Goal: Task Accomplishment & Management: Manage account settings

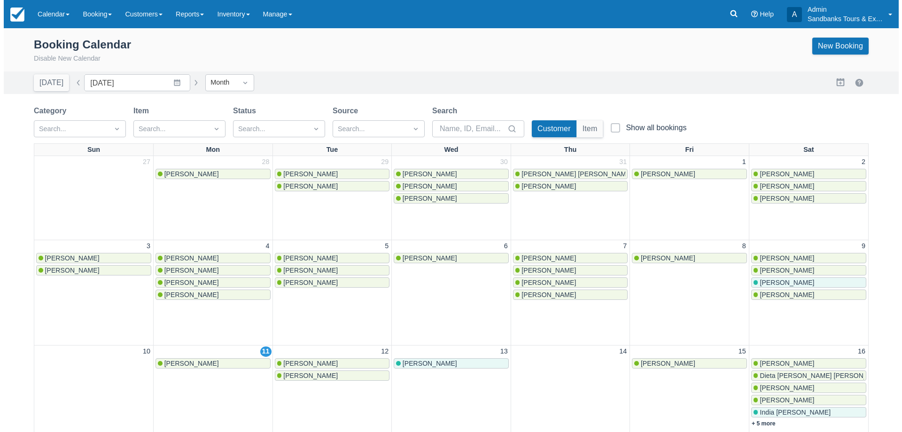
scroll to position [188, 0]
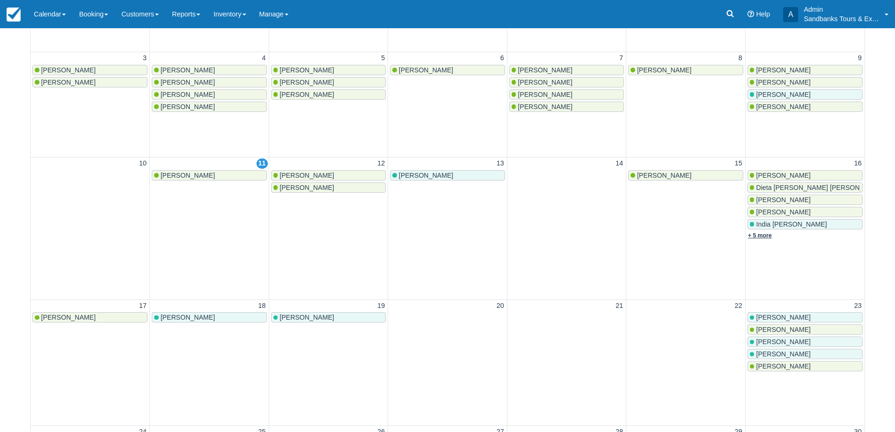
click at [769, 237] on link "+ 5 more" at bounding box center [760, 235] width 24 height 7
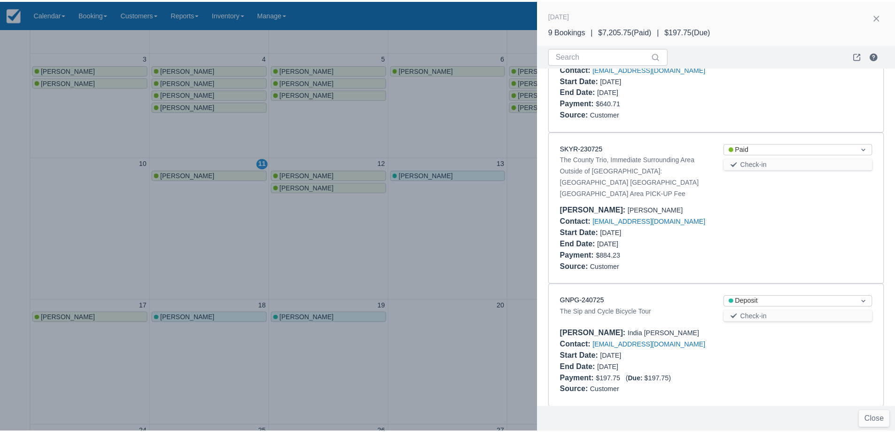
scroll to position [282, 0]
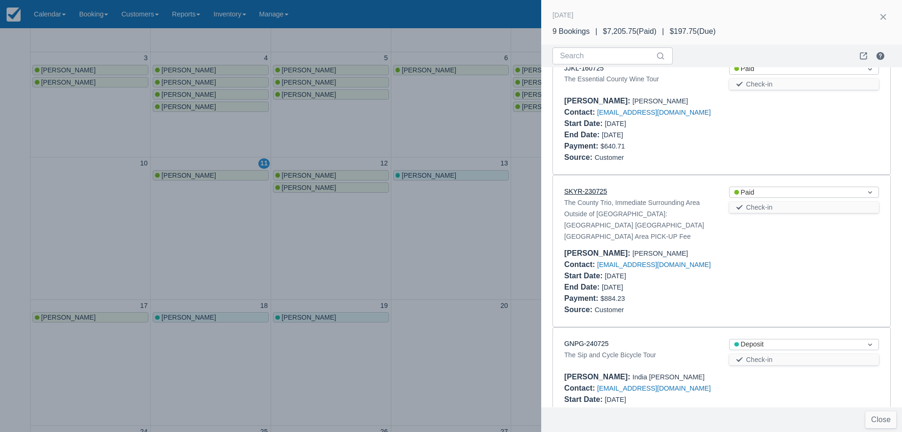
click at [582, 191] on link "SKYR-230725" at bounding box center [585, 191] width 43 height 8
click at [427, 246] on div at bounding box center [451, 216] width 902 height 432
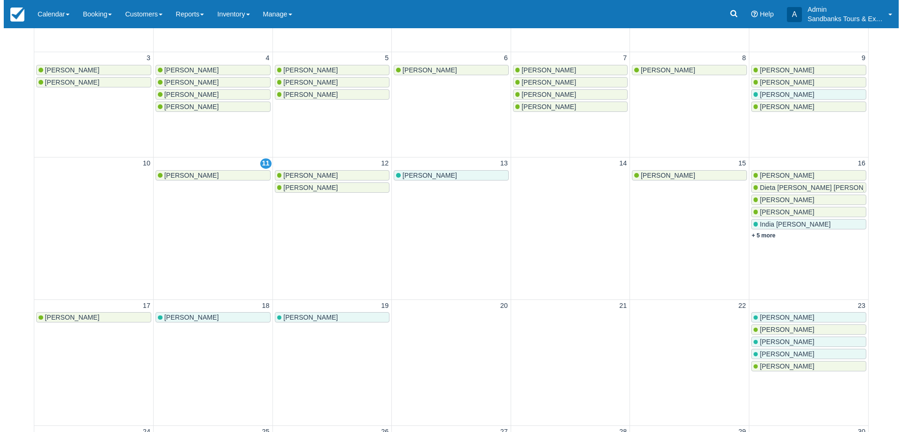
scroll to position [0, 0]
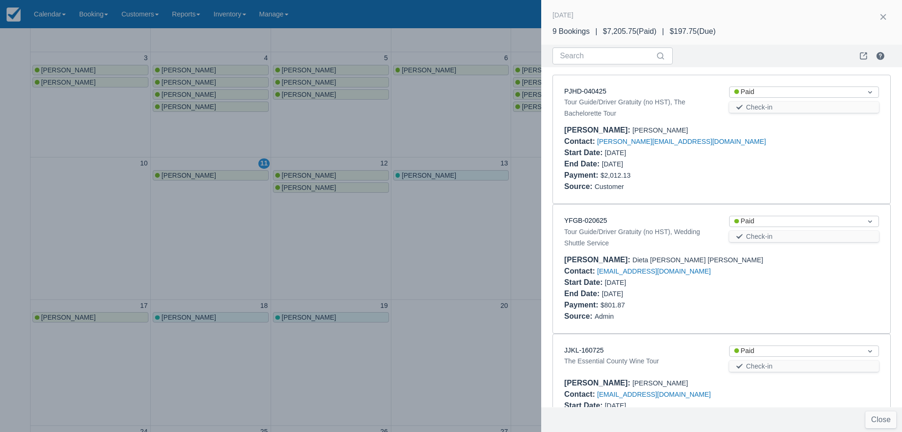
click at [505, 200] on div at bounding box center [451, 216] width 902 height 432
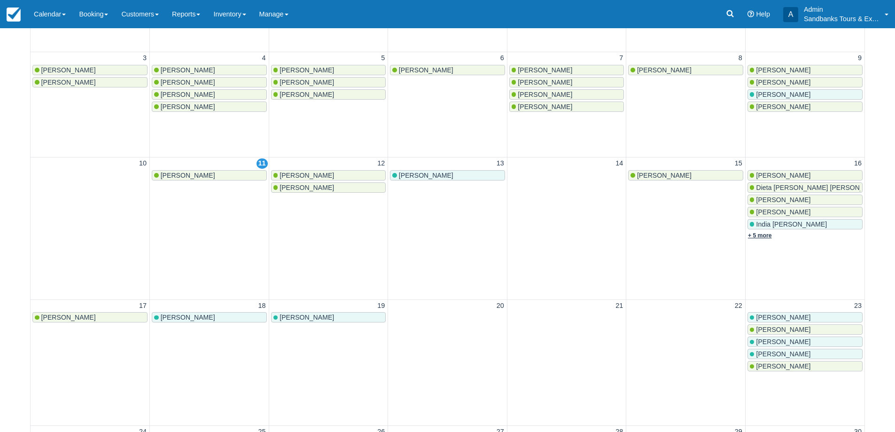
click at [753, 235] on link "+ 5 more" at bounding box center [760, 235] width 24 height 7
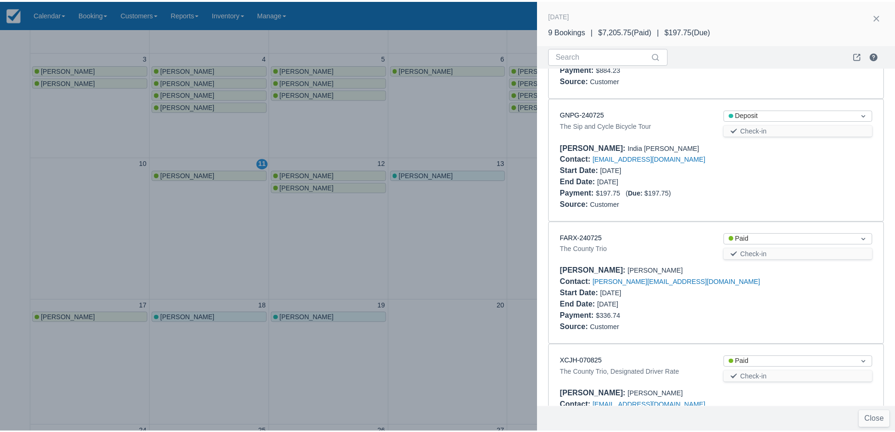
scroll to position [564, 0]
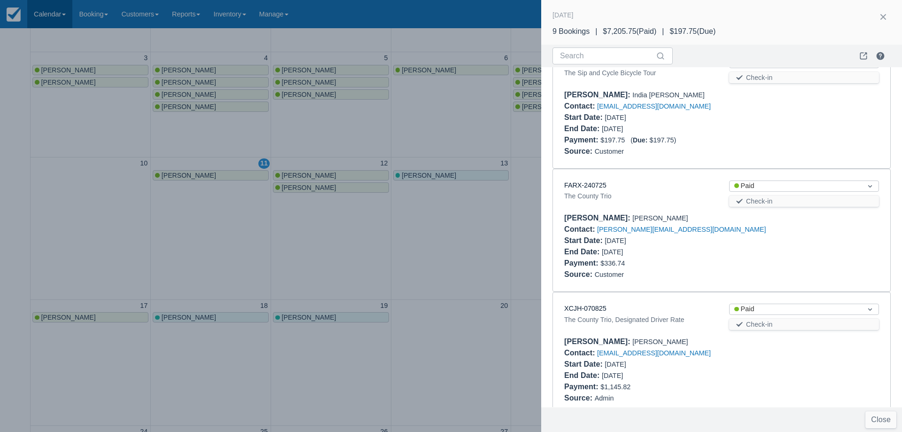
drag, startPoint x: 453, startPoint y: 171, endPoint x: 36, endPoint y: 19, distance: 444.5
click at [448, 162] on div at bounding box center [451, 216] width 902 height 432
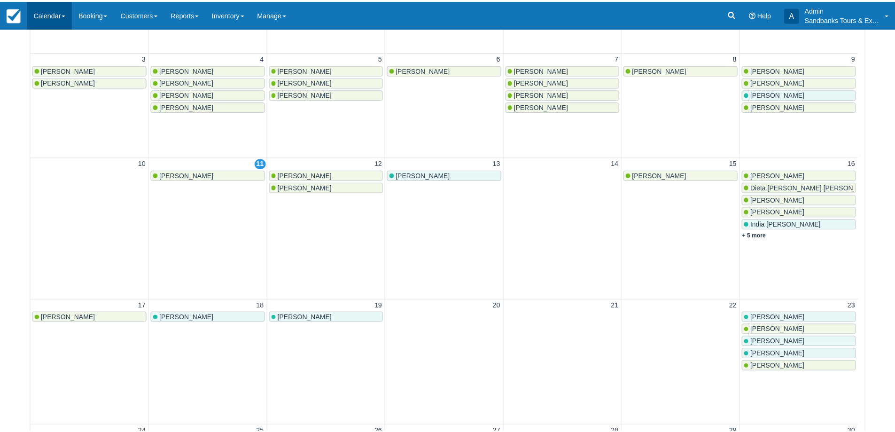
scroll to position [0, 0]
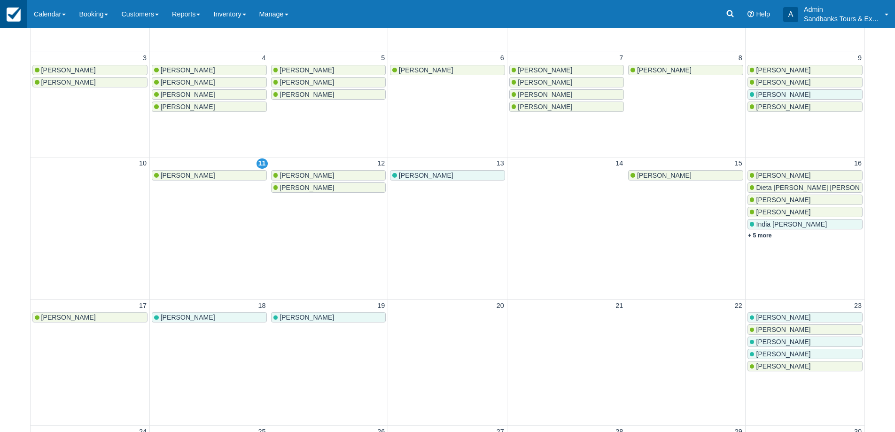
click at [25, 12] on link at bounding box center [13, 14] width 27 height 28
click at [17, 10] on img at bounding box center [14, 15] width 14 height 14
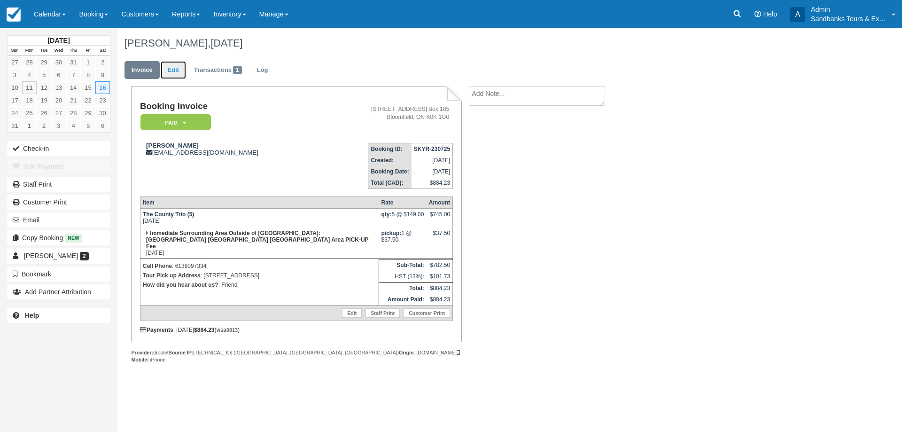
click at [172, 67] on link "Edit" at bounding box center [173, 70] width 25 height 18
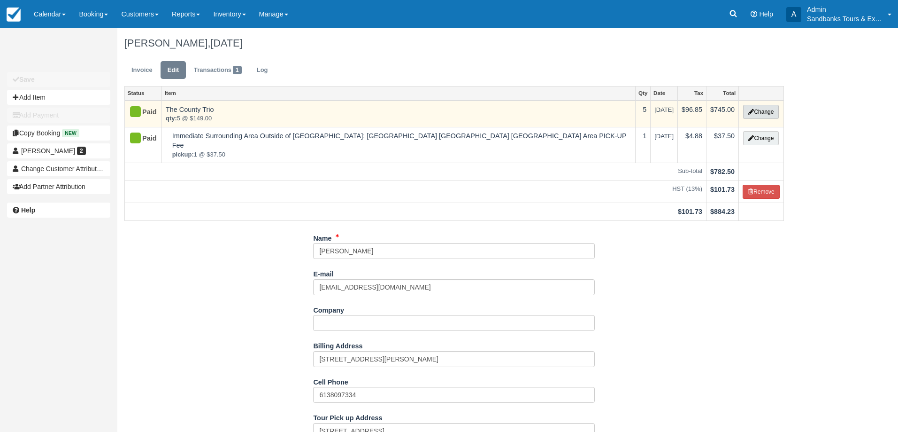
click at [770, 111] on button "Change" at bounding box center [761, 112] width 36 height 14
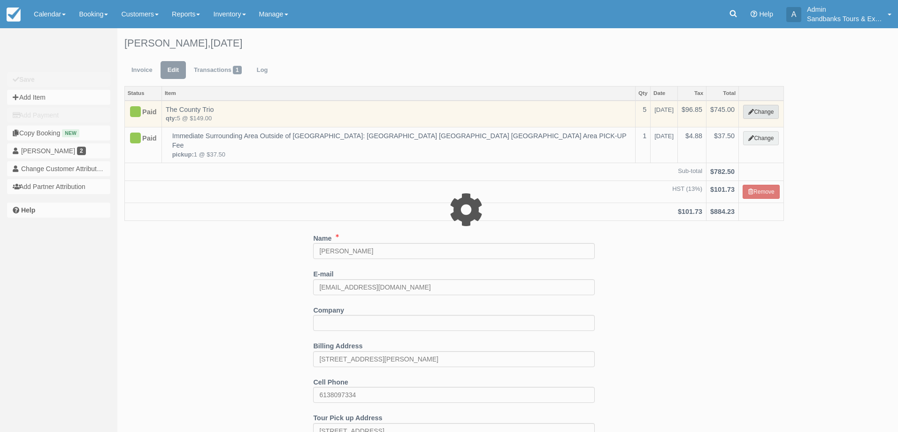
select select "2"
type input "745.00"
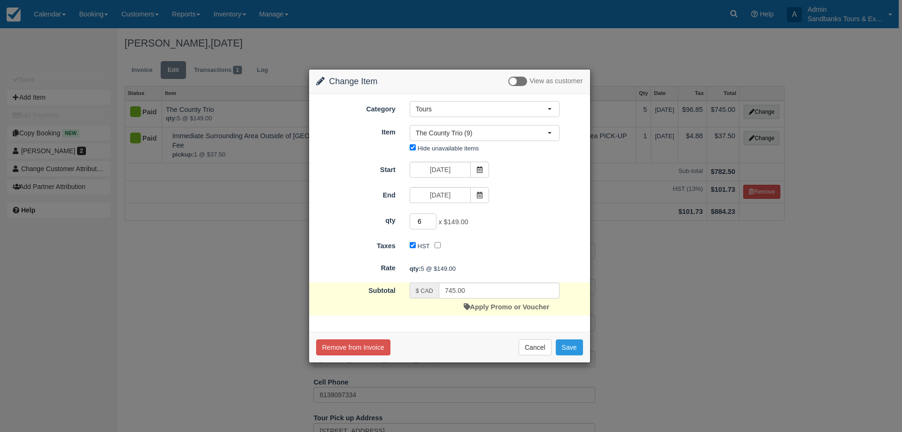
type input "6"
click at [432, 220] on input "6" at bounding box center [423, 221] width 27 height 16
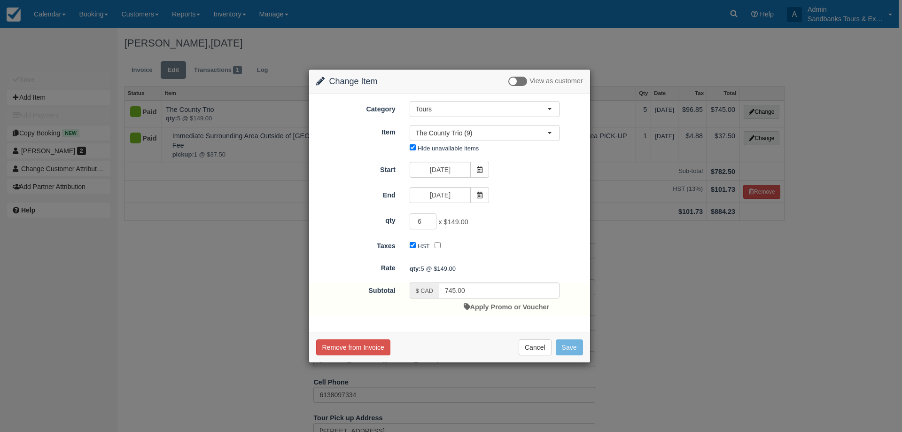
type input "894.00"
click at [577, 346] on button "Save" at bounding box center [569, 347] width 27 height 16
checkbox input "false"
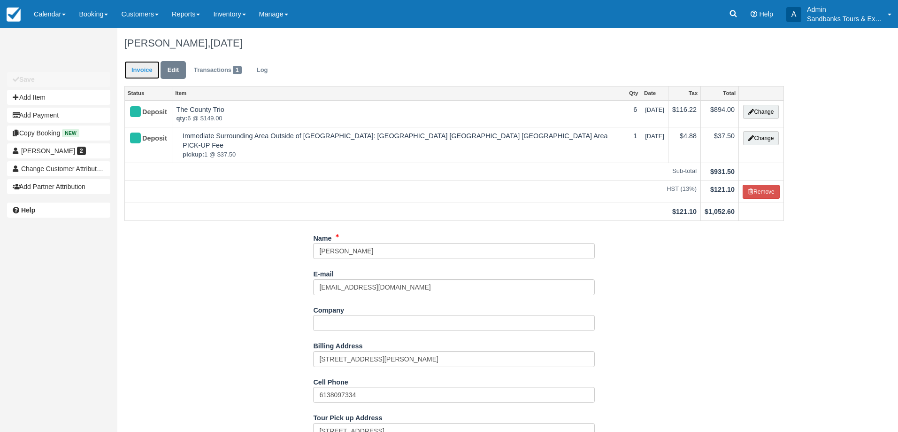
click at [152, 71] on link "Invoice" at bounding box center [141, 70] width 35 height 18
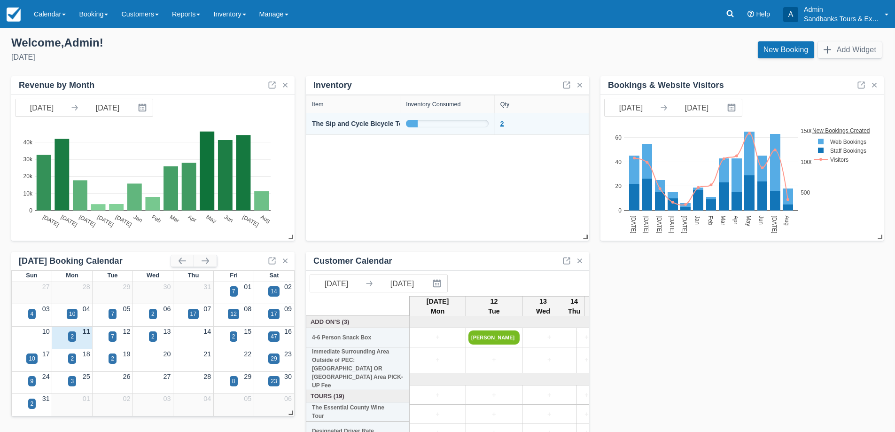
click at [502, 128] on link "2" at bounding box center [502, 124] width 4 height 10
click at [85, 340] on div "2" at bounding box center [72, 342] width 40 height 11
click at [861, 85] on link at bounding box center [860, 84] width 11 height 11
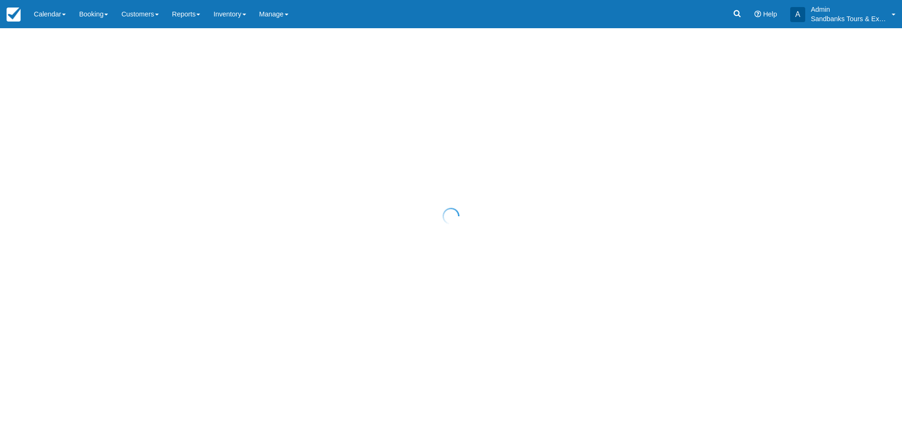
select select "20"
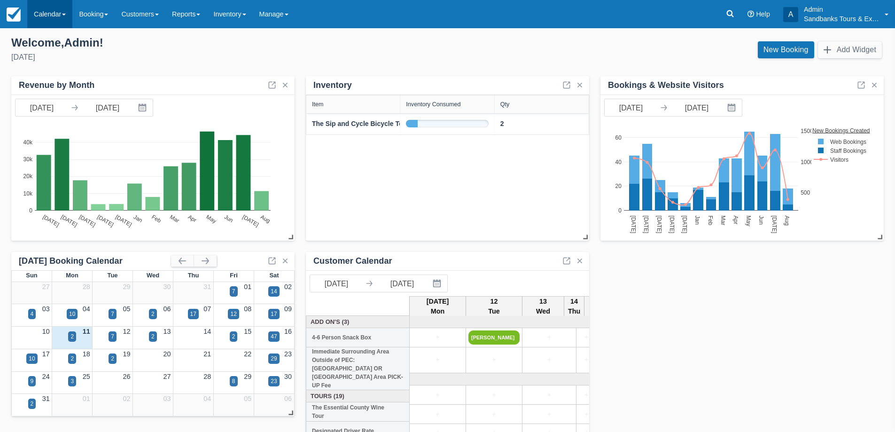
click at [61, 7] on link "Calendar" at bounding box center [49, 14] width 45 height 28
click at [56, 33] on link "Booking" at bounding box center [65, 41] width 74 height 20
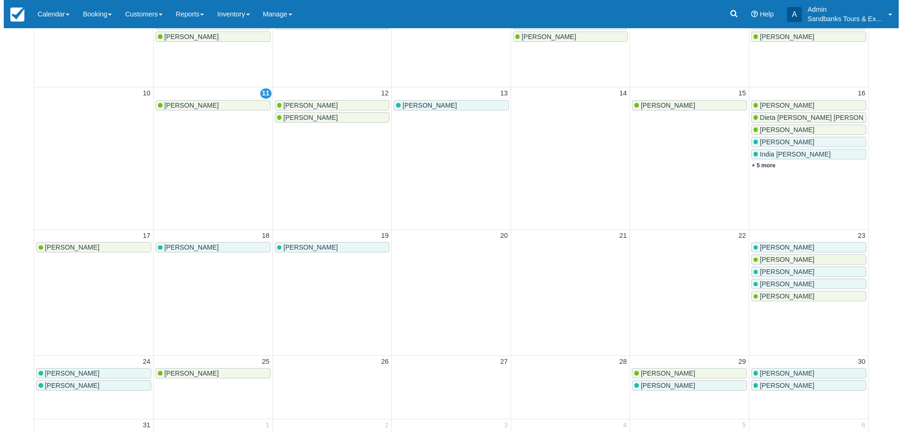
scroll to position [282, 0]
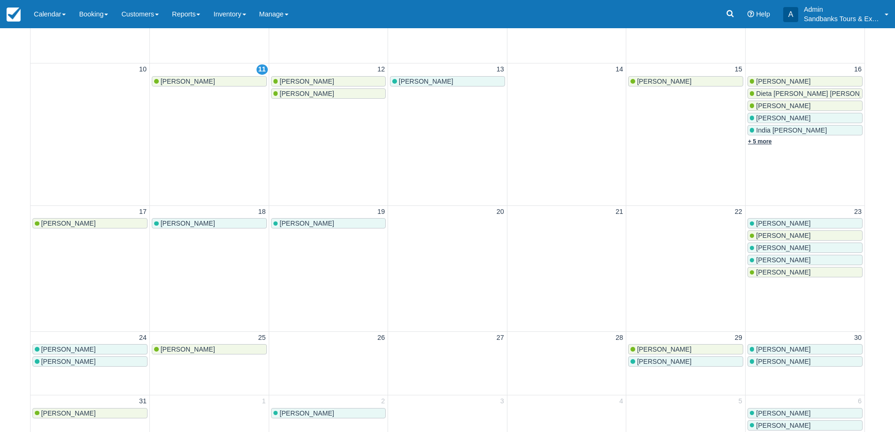
click at [766, 143] on link "+ 5 more" at bounding box center [760, 141] width 24 height 7
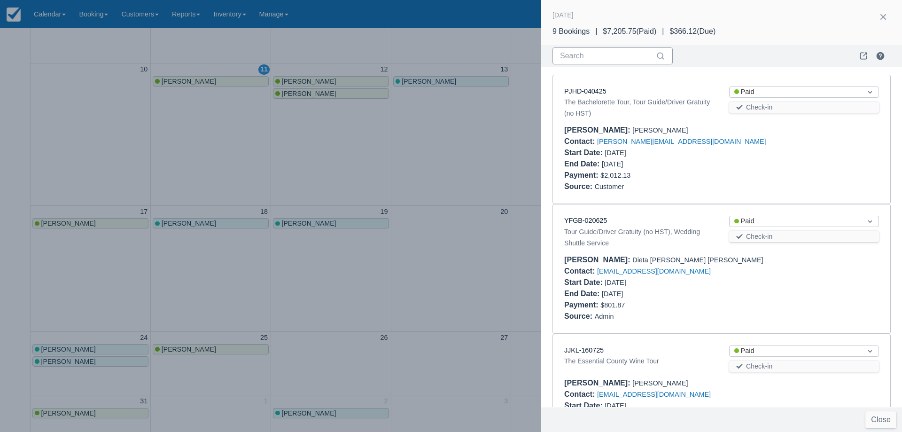
click at [599, 57] on input "Search" at bounding box center [607, 55] width 94 height 17
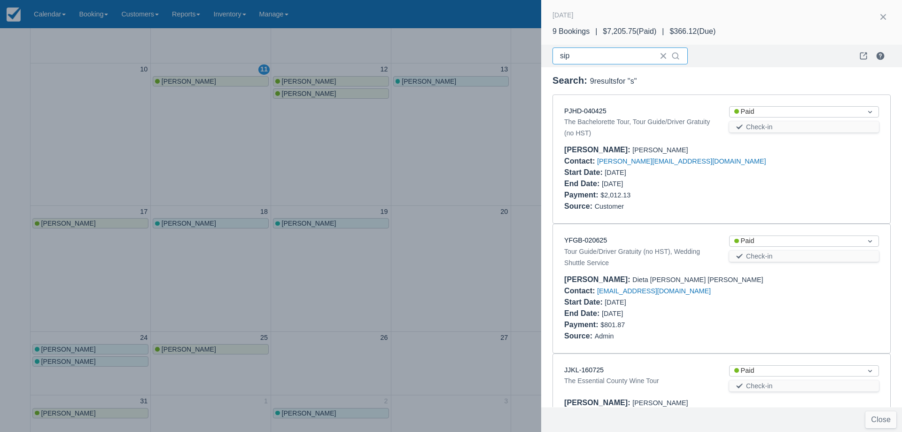
type input "sip"
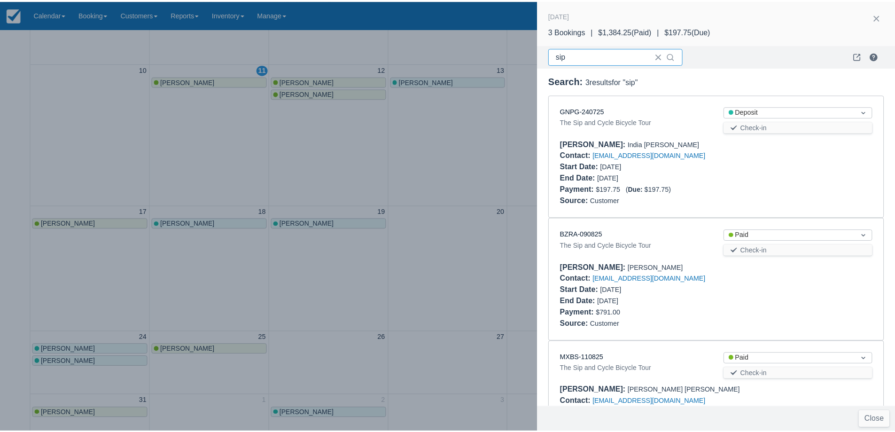
scroll to position [65, 0]
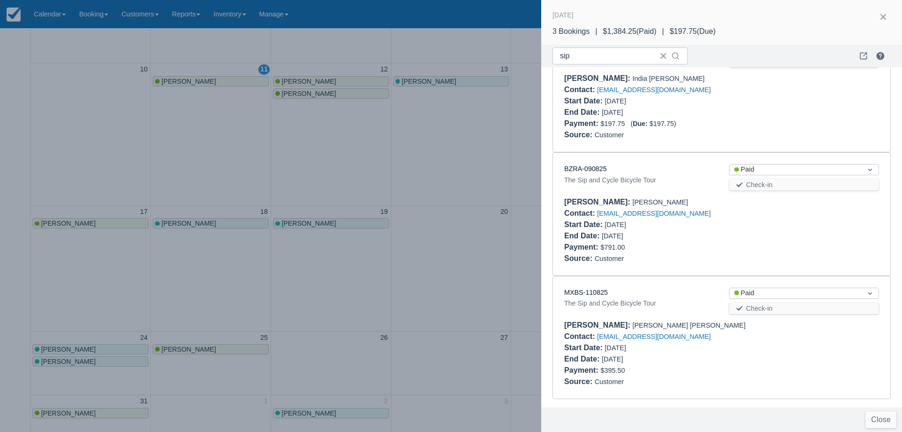
click at [473, 156] on div at bounding box center [451, 216] width 902 height 432
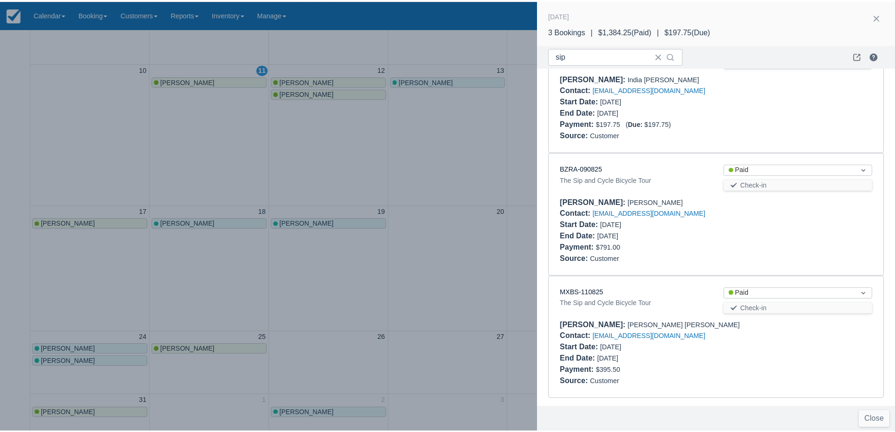
scroll to position [0, 0]
